Goal: Information Seeking & Learning: Learn about a topic

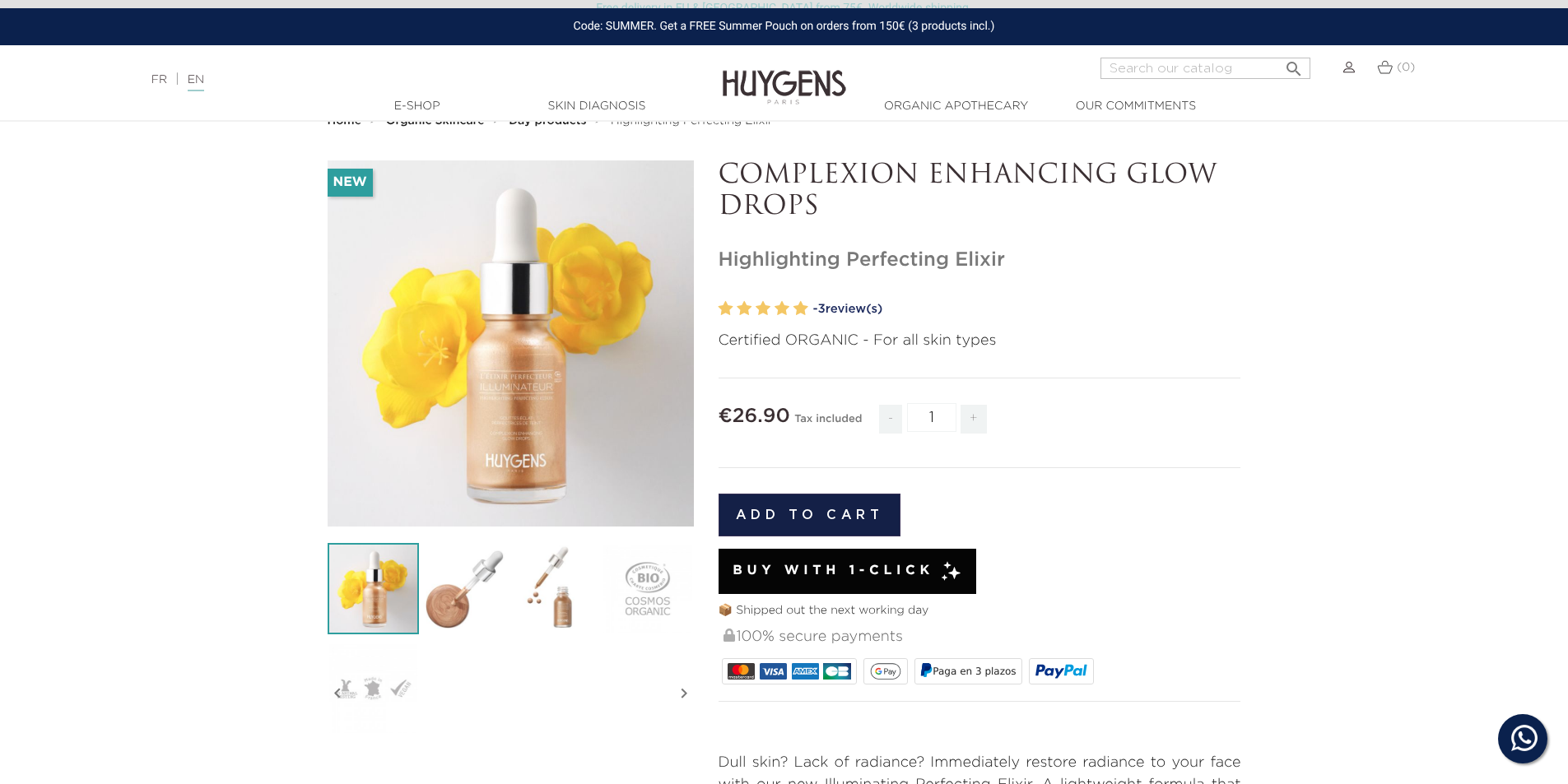
scroll to position [246, 0]
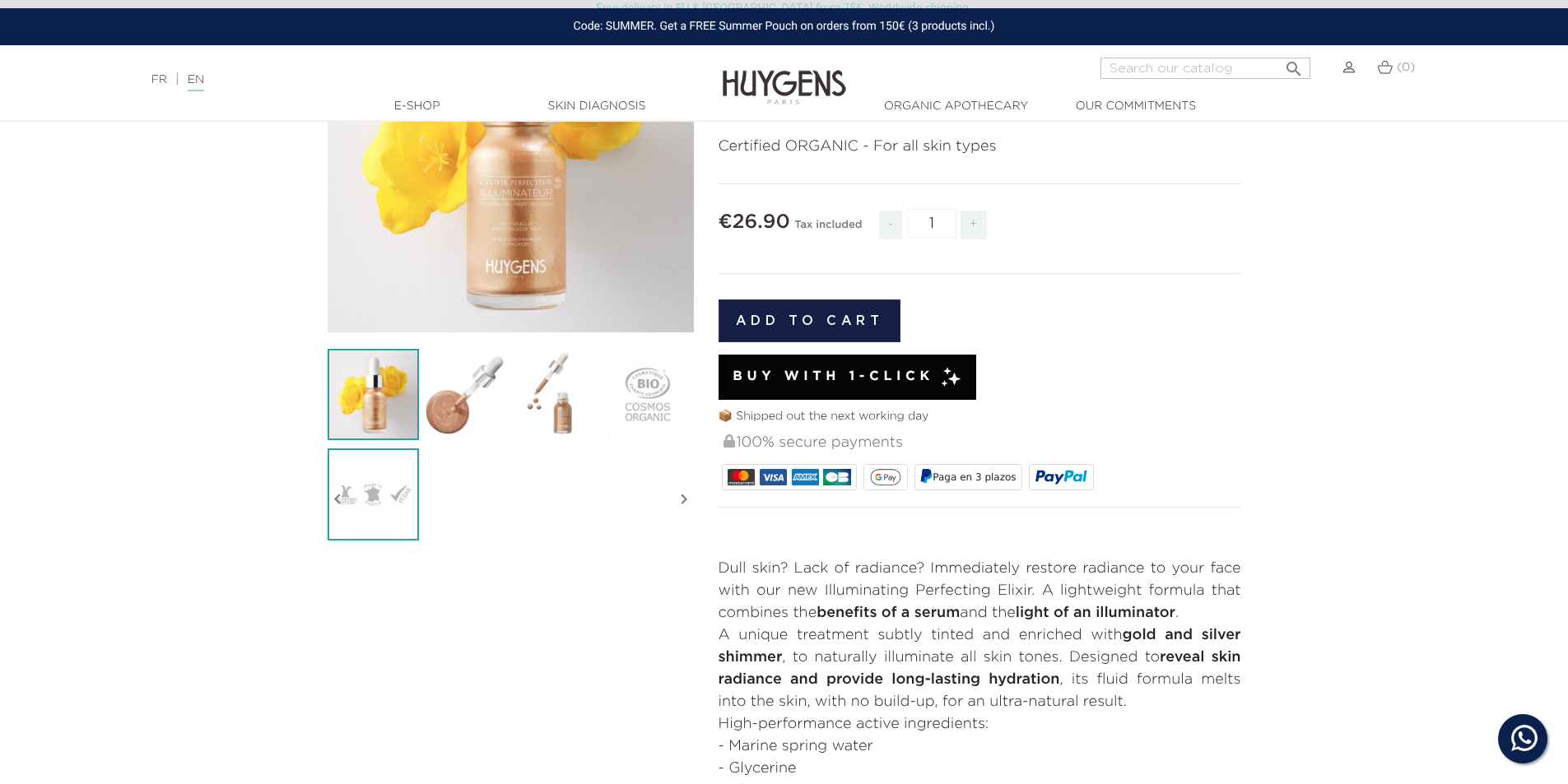
click at [381, 490] on img at bounding box center [373, 494] width 91 height 91
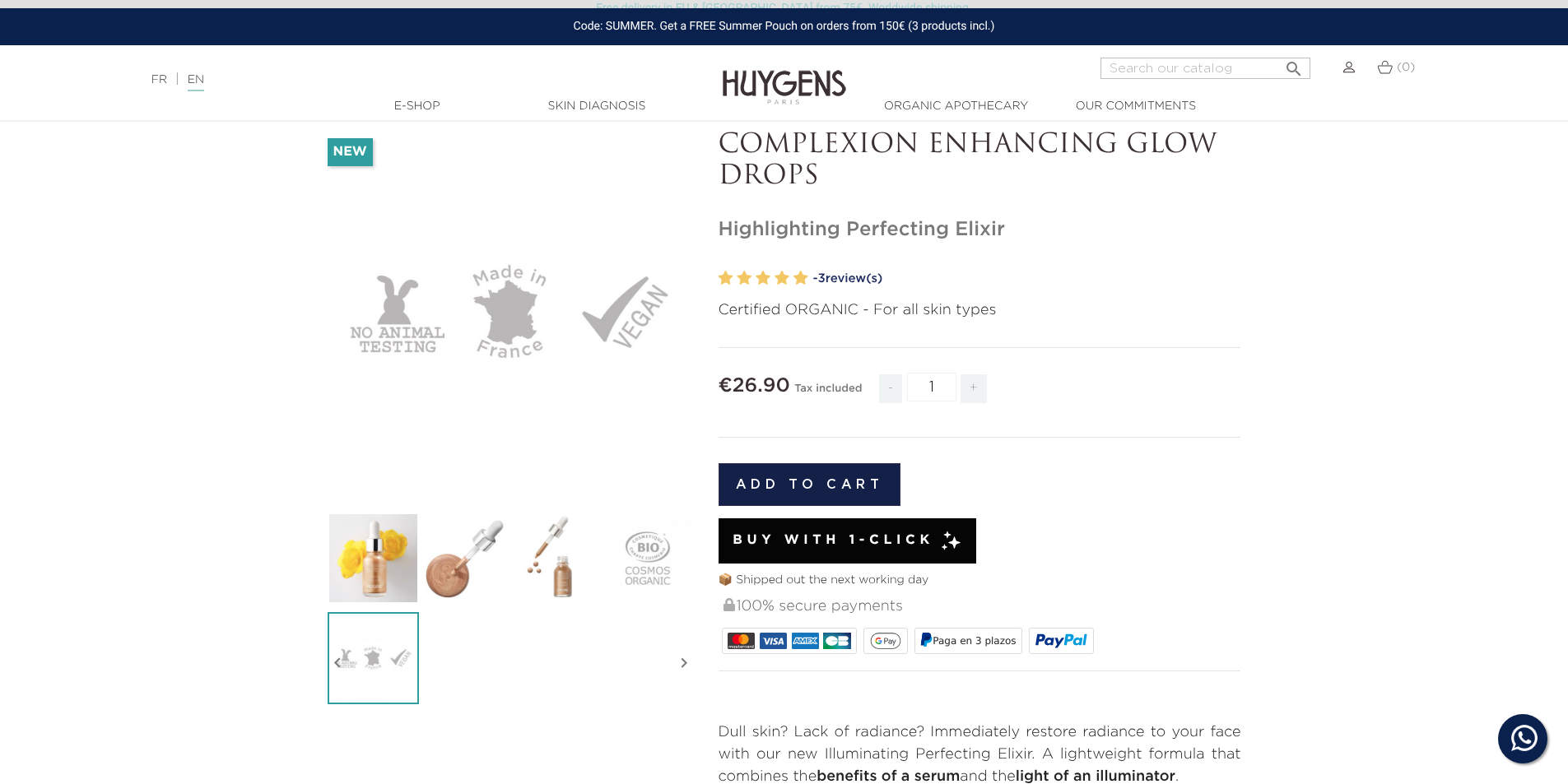
scroll to position [82, 0]
click at [565, 649] on ul at bounding box center [510, 613] width 367 height 200
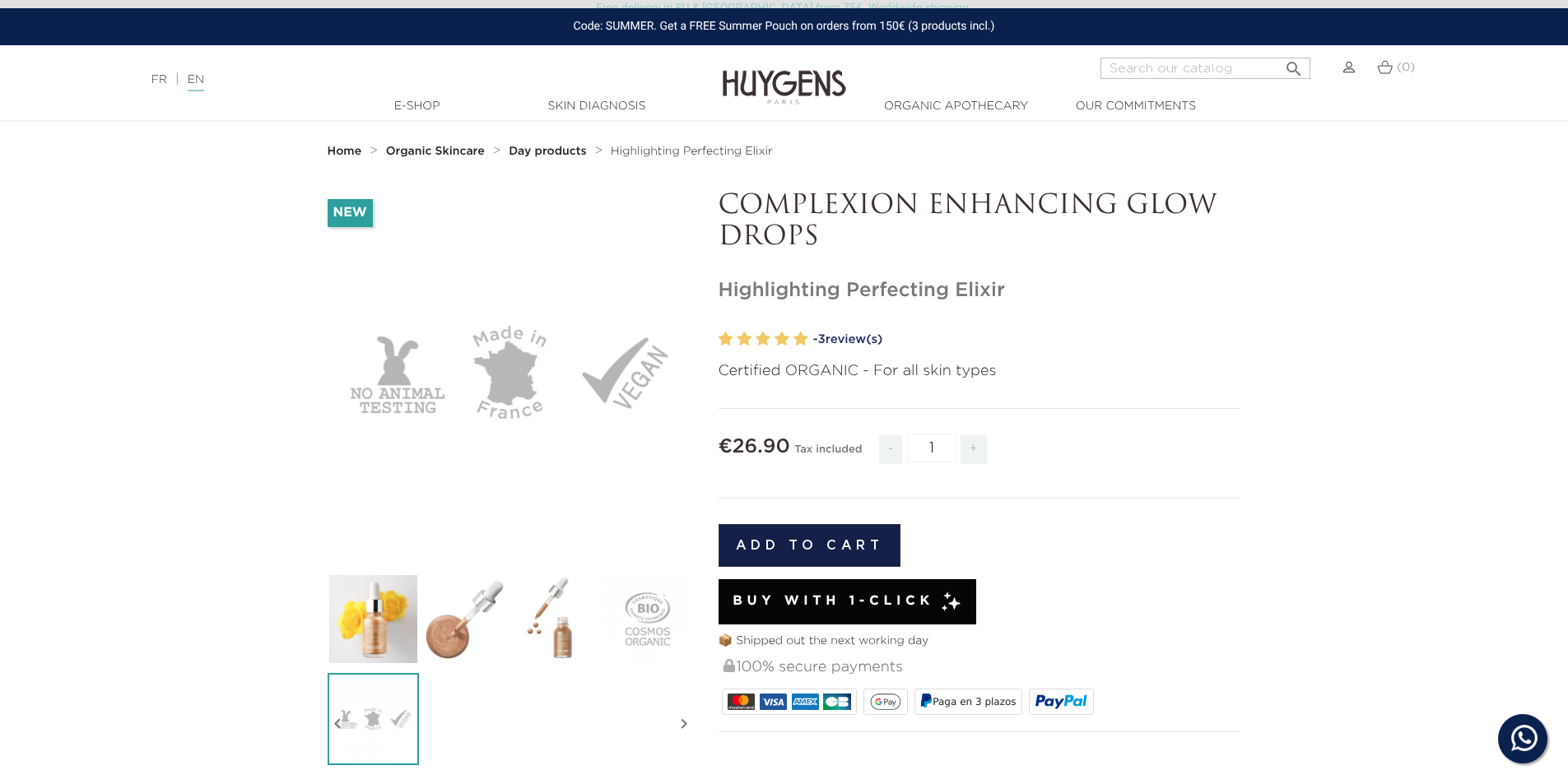
scroll to position [0, 0]
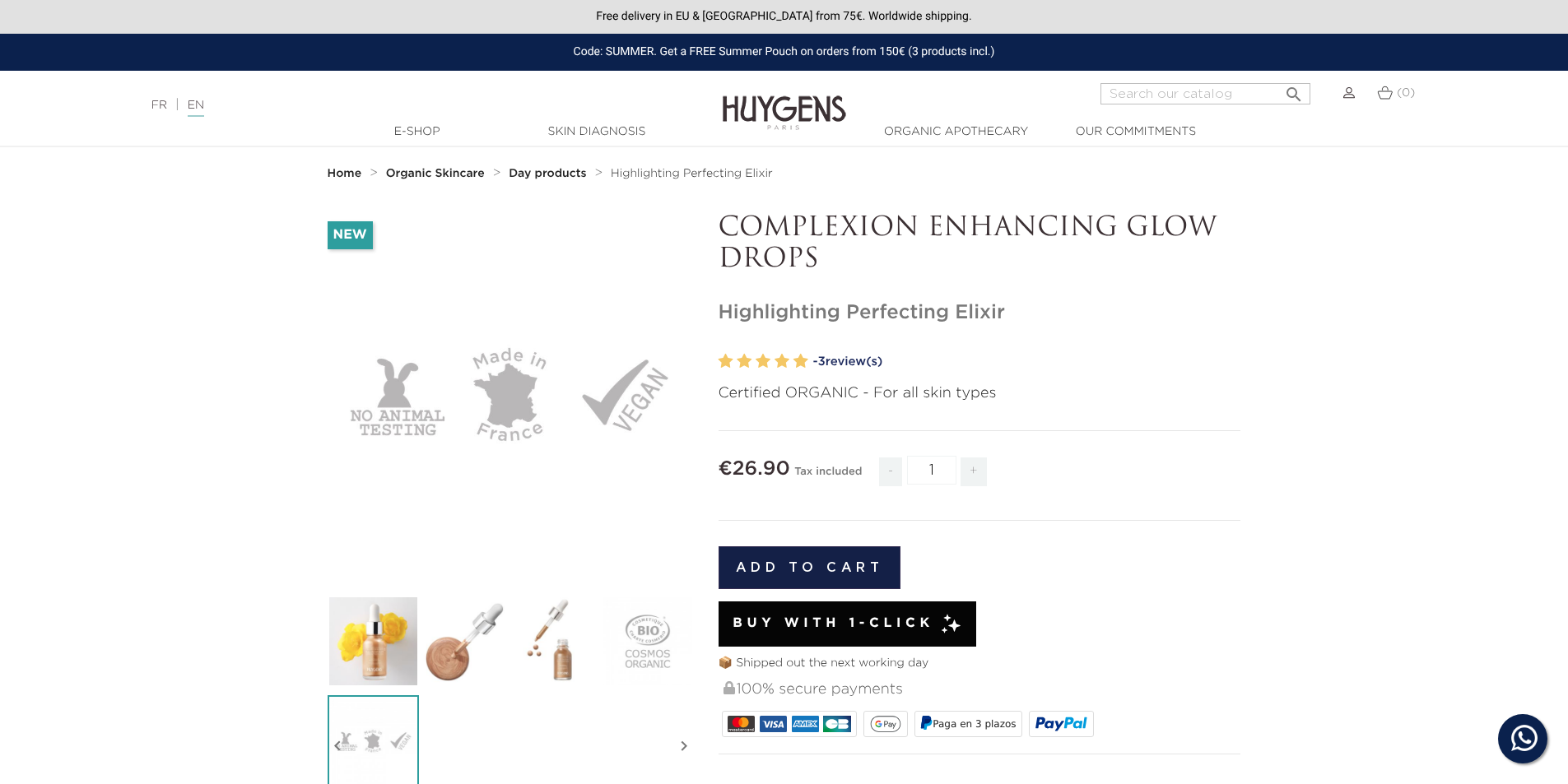
drag, startPoint x: 1006, startPoint y: 317, endPoint x: 716, endPoint y: 317, distance: 290.0
click at [716, 317] on div "COMPLEXION ENHANCING GLOW DROPS Highlighting Perfecting Elixir" at bounding box center [980, 631] width 547 height 835
click at [1157, 325] on div "COMPLEXION ENHANCING GLOW DROPS Highlighting Perfecting Elixir" at bounding box center [980, 631] width 547 height 835
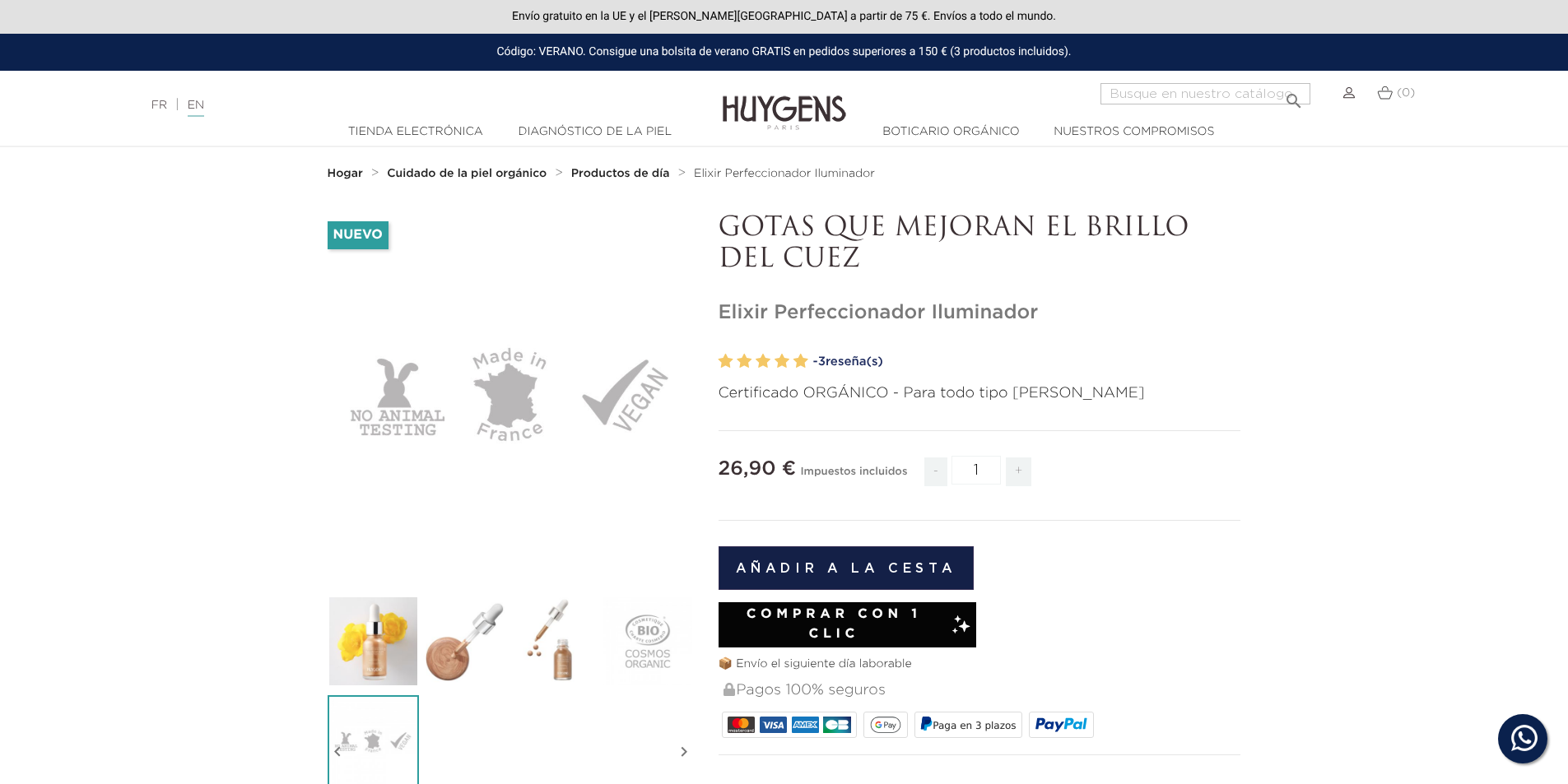
click at [786, 230] on font "GOTAS QUE MEJORAN EL BRILLO DEL CUEZ" at bounding box center [954, 244] width 470 height 58
click at [1042, 306] on h1 "Elixir Perfeccionador Iluminador" at bounding box center [980, 312] width 523 height 24
drag, startPoint x: 1042, startPoint y: 313, endPoint x: 717, endPoint y: 323, distance: 325.2
click at [717, 323] on div "GOTAS QUE MEJORAN EL BRILLO DEL CUEZ Elixir Perfeccionador Iluminador" at bounding box center [980, 654] width 547 height 881
copy font "Elixir Perfeccionador Iluminador"
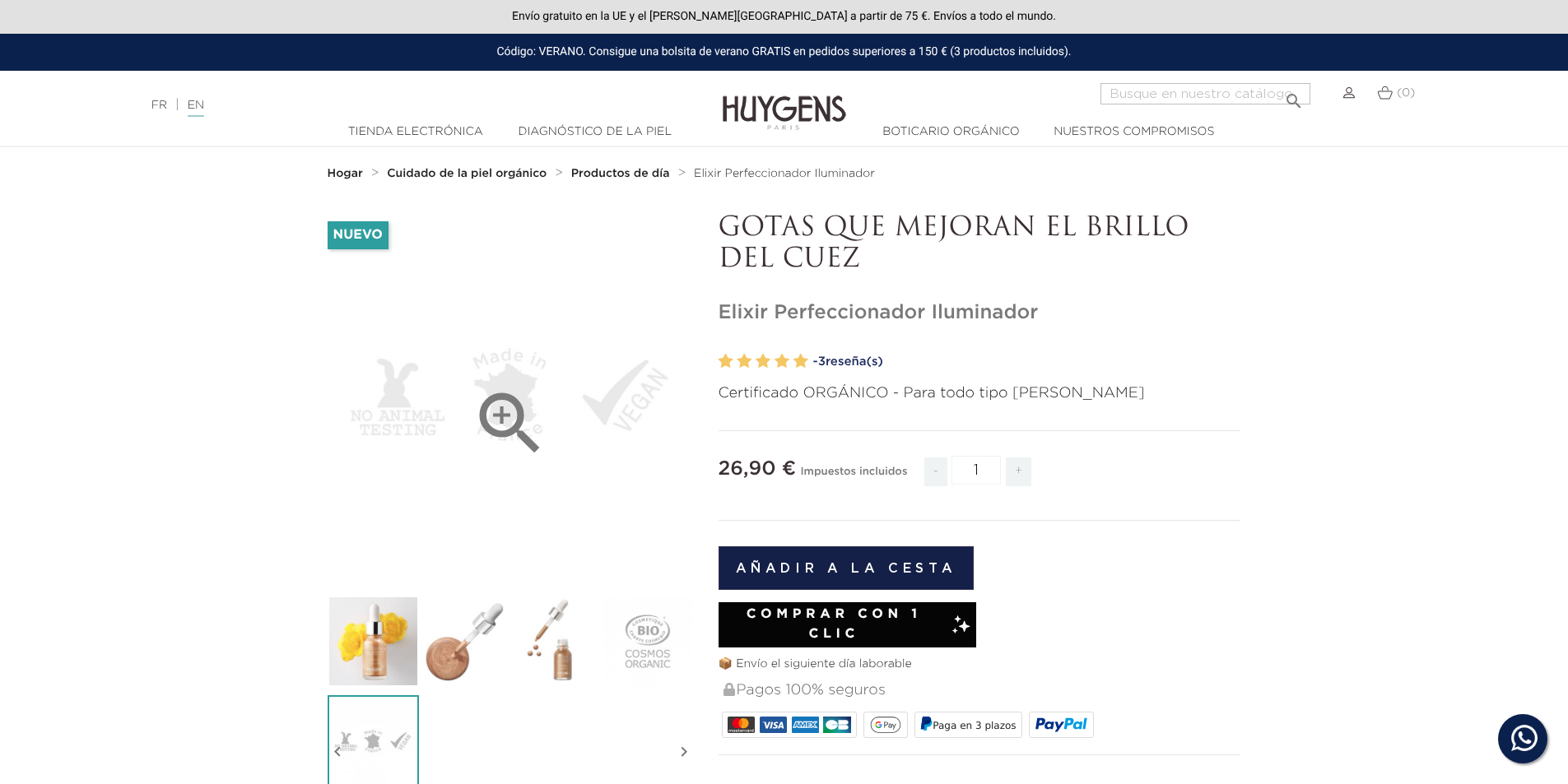
click at [652, 392] on div "" at bounding box center [510, 396] width 367 height 366
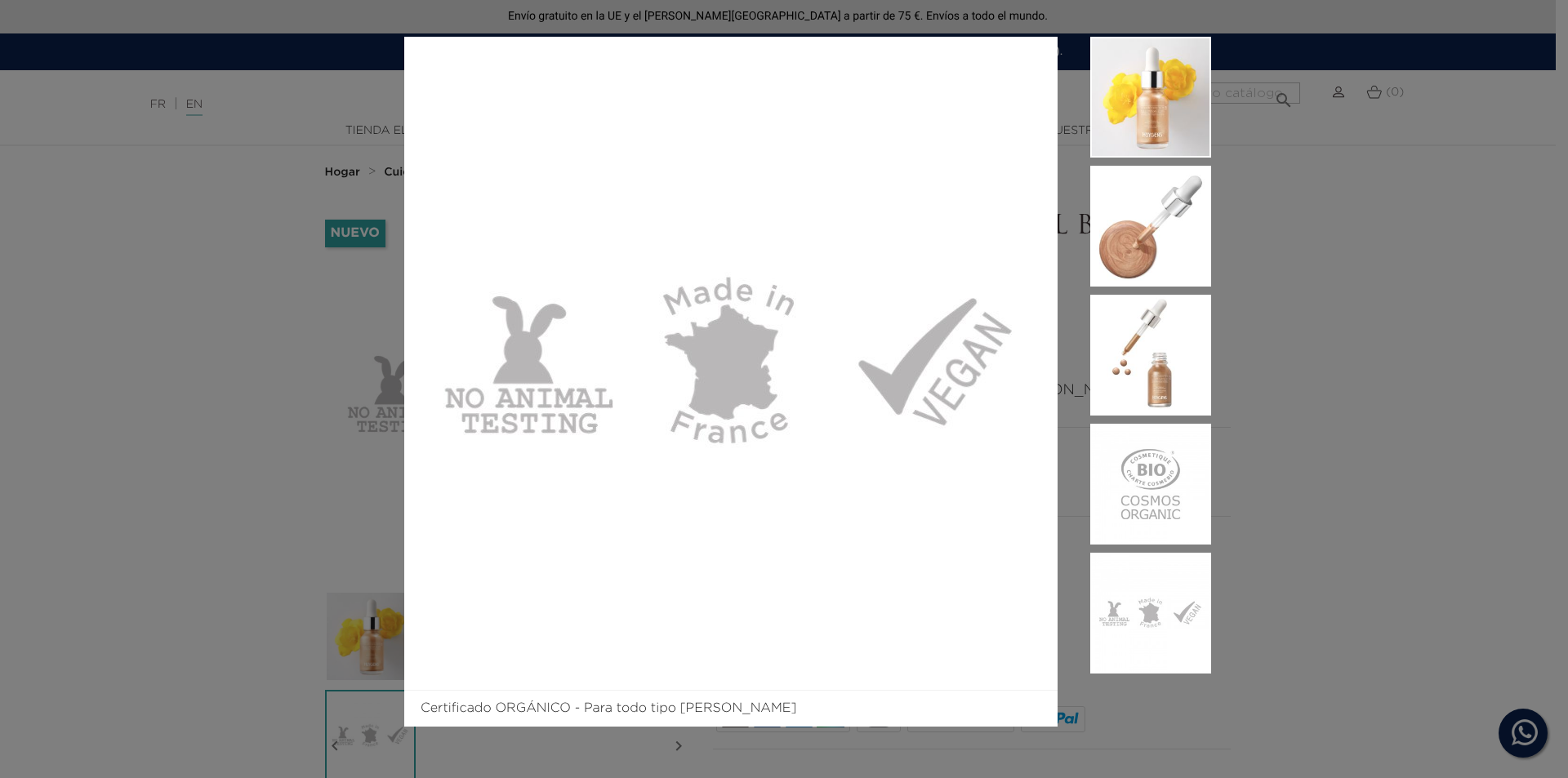
click at [1301, 312] on div "Certificado ORGÁNICO - Para todo tipo [PERSON_NAME]" at bounding box center [784, 389] width 1568 height 778
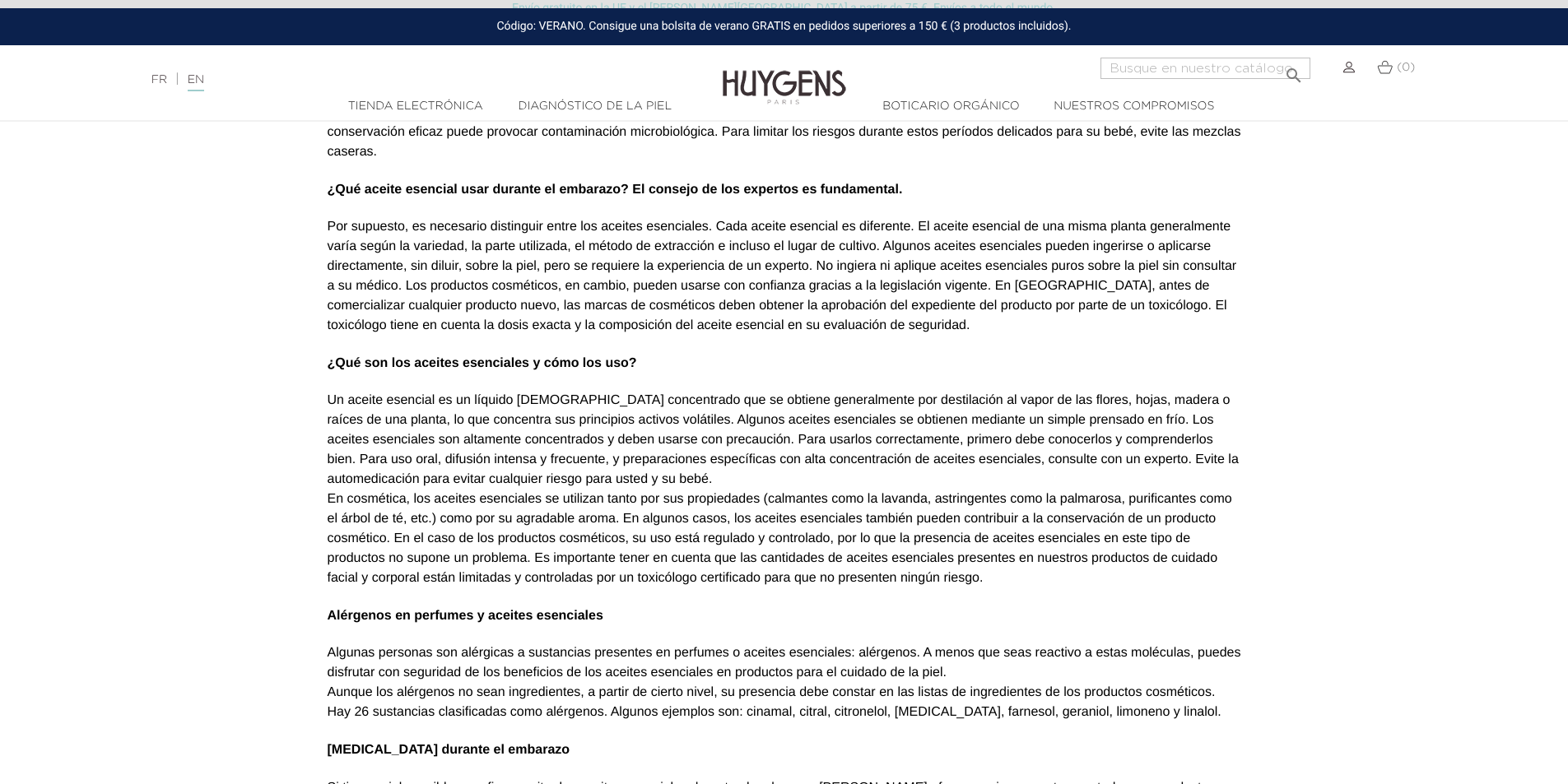
scroll to position [576, 0]
